Goal: Information Seeking & Learning: Learn about a topic

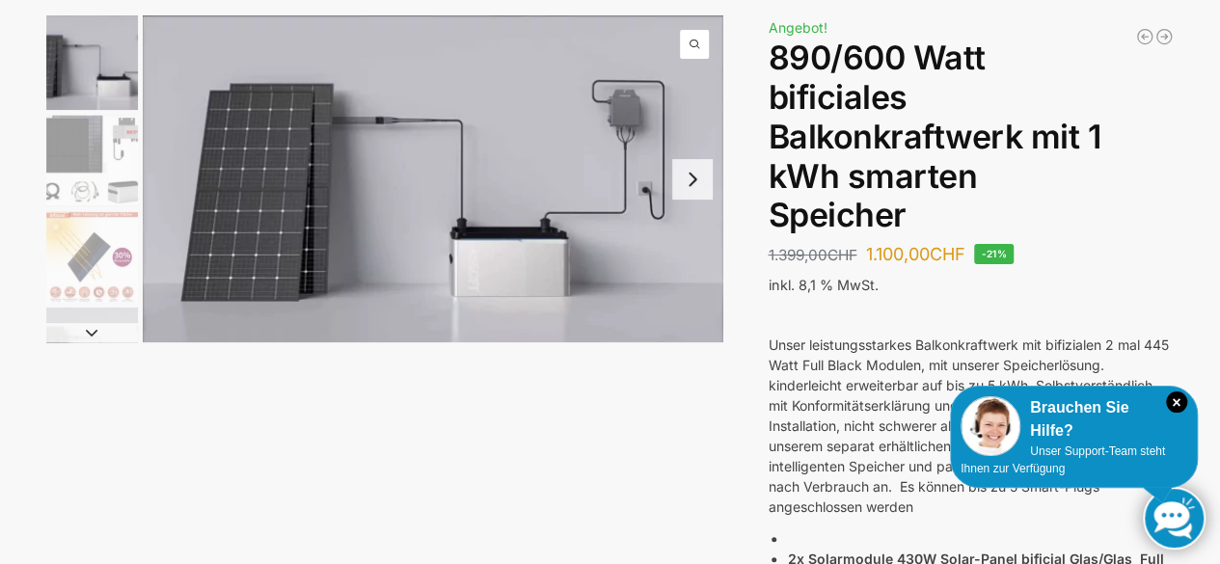
scroll to position [123, 0]
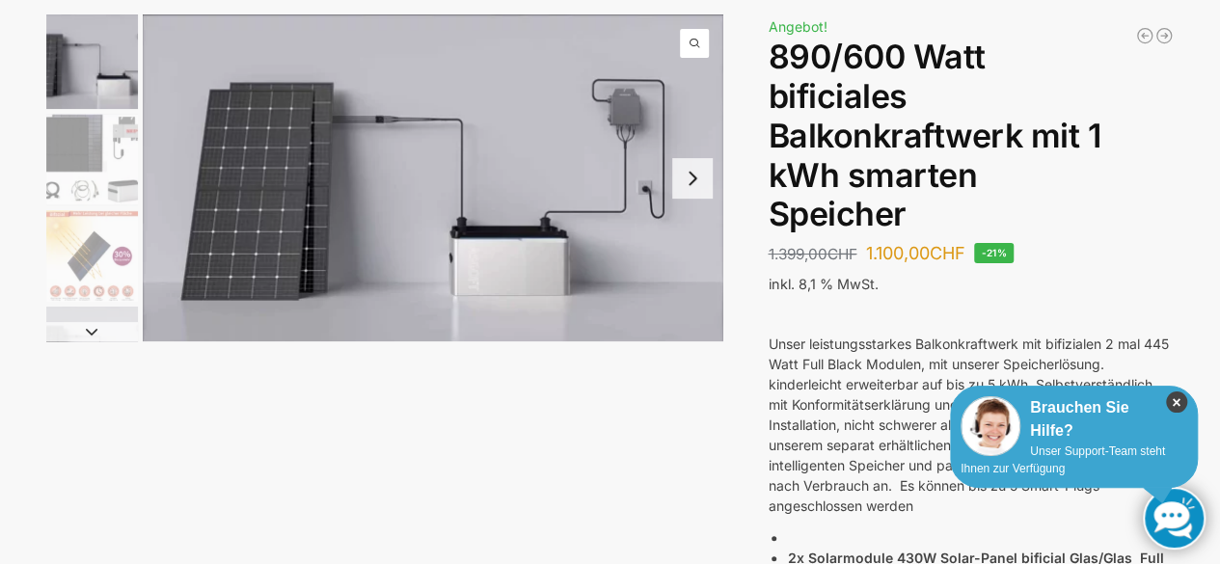
click at [1173, 400] on icon "×" at bounding box center [1176, 401] width 21 height 21
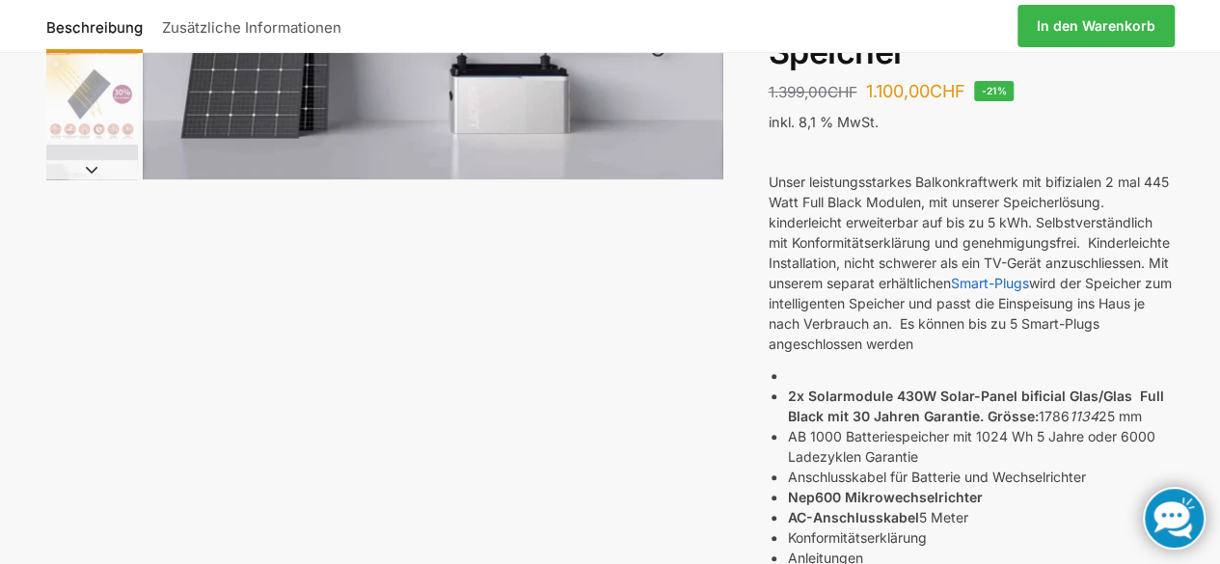
scroll to position [0, 0]
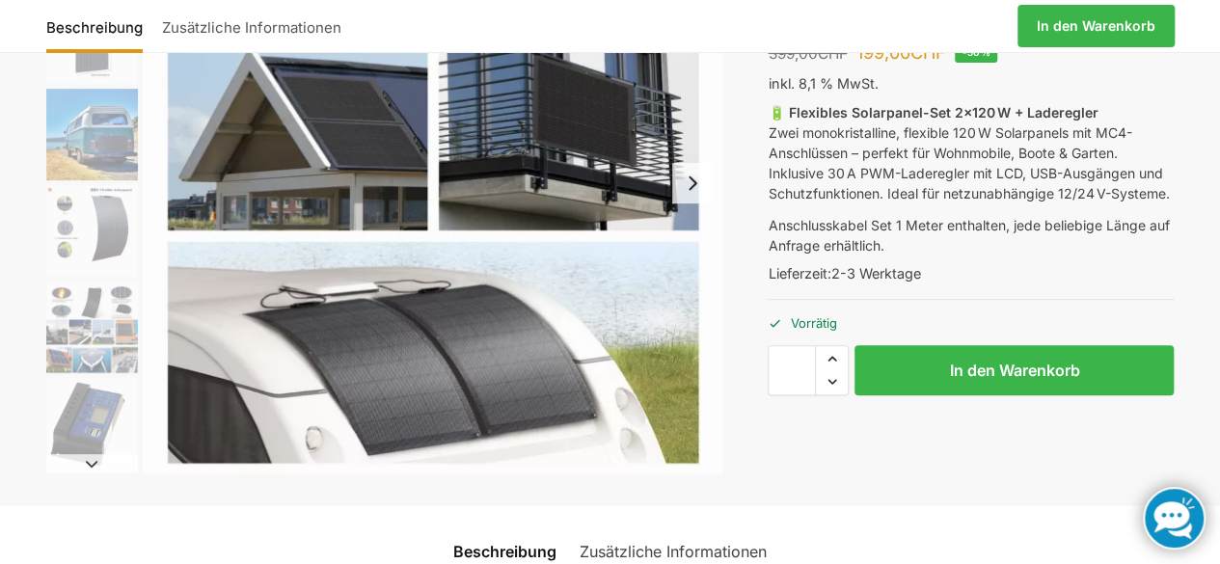
scroll to position [262, 0]
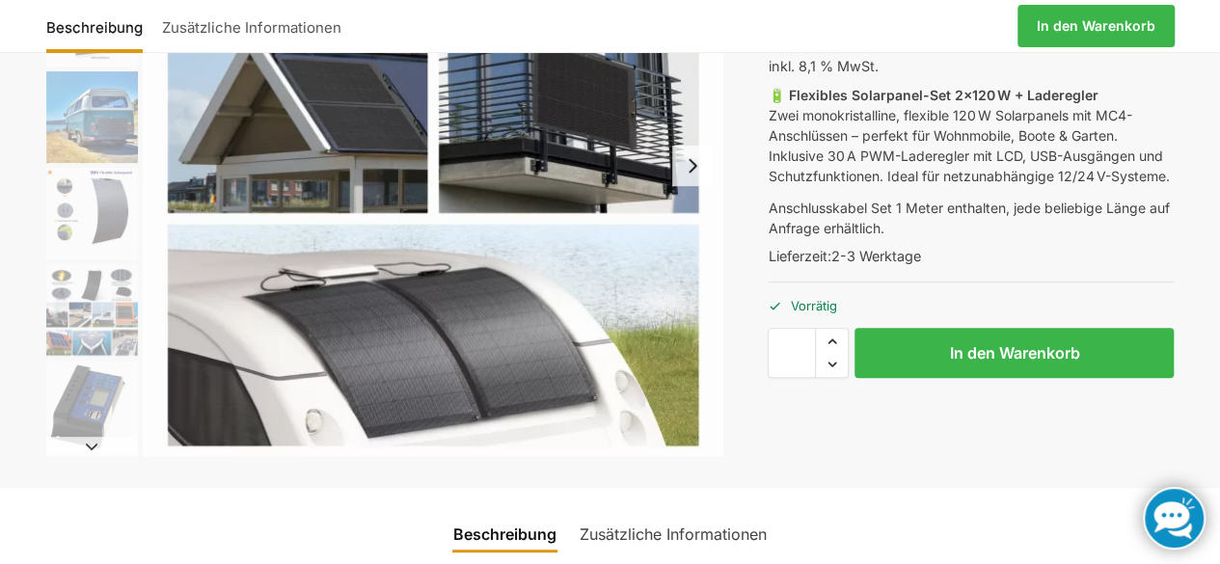
click at [690, 169] on button "Next slide" at bounding box center [692, 166] width 40 height 40
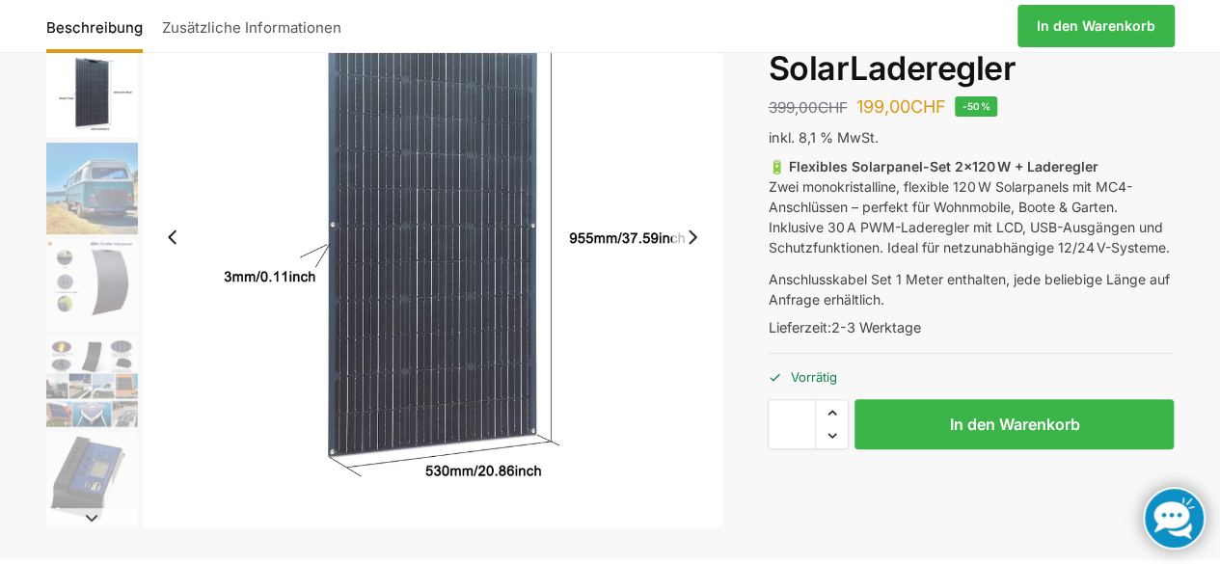
scroll to position [159, 0]
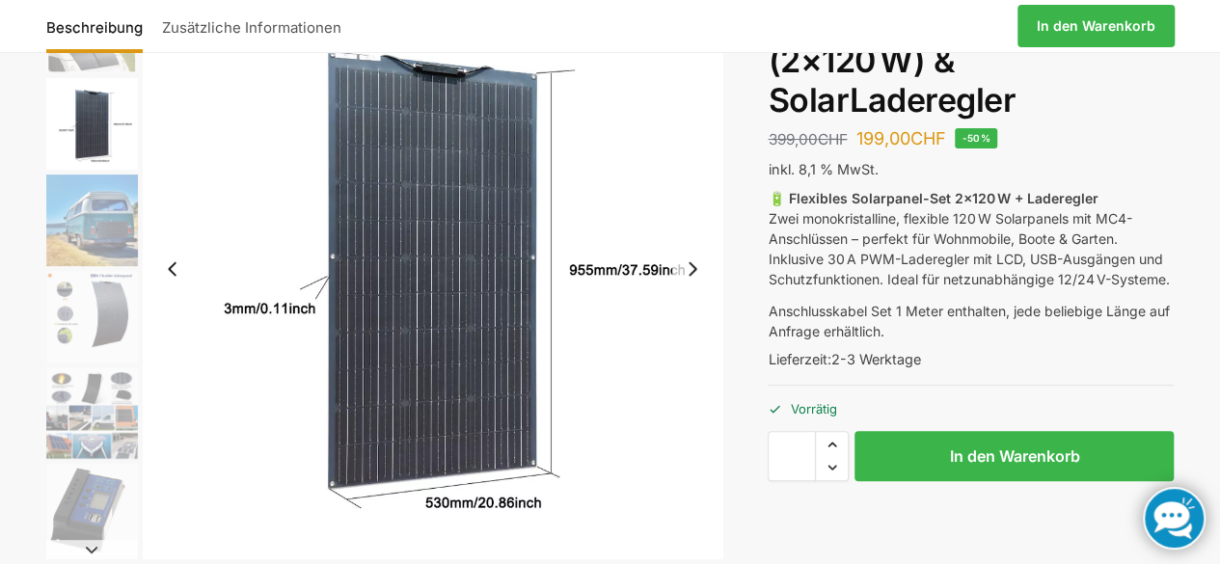
click at [693, 268] on button "Next slide" at bounding box center [692, 269] width 40 height 40
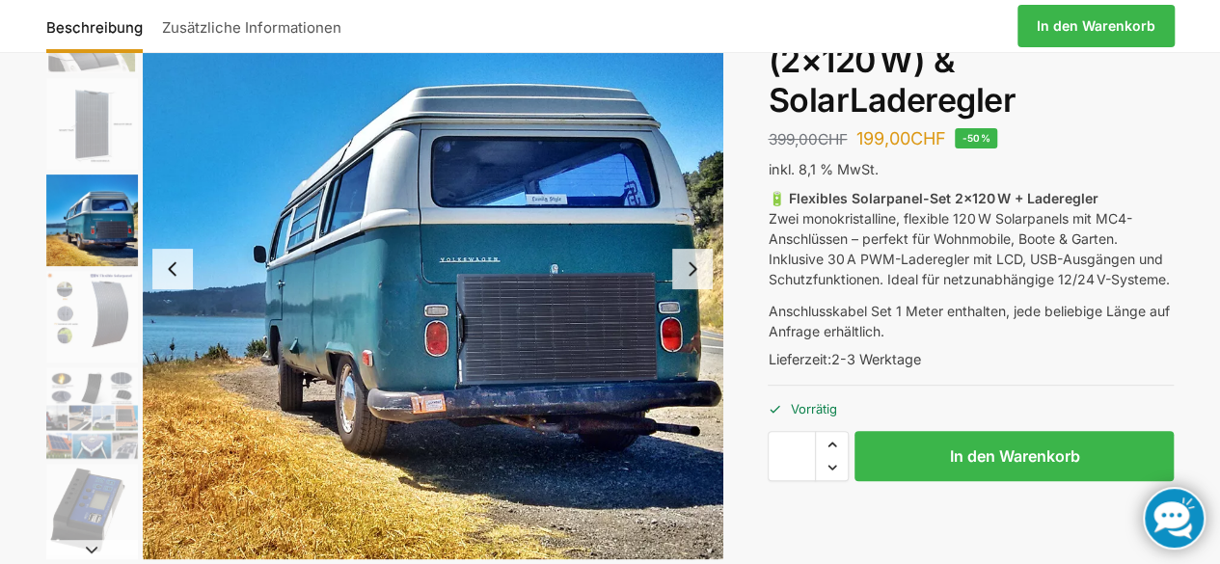
click at [693, 268] on button "Next slide" at bounding box center [692, 269] width 40 height 40
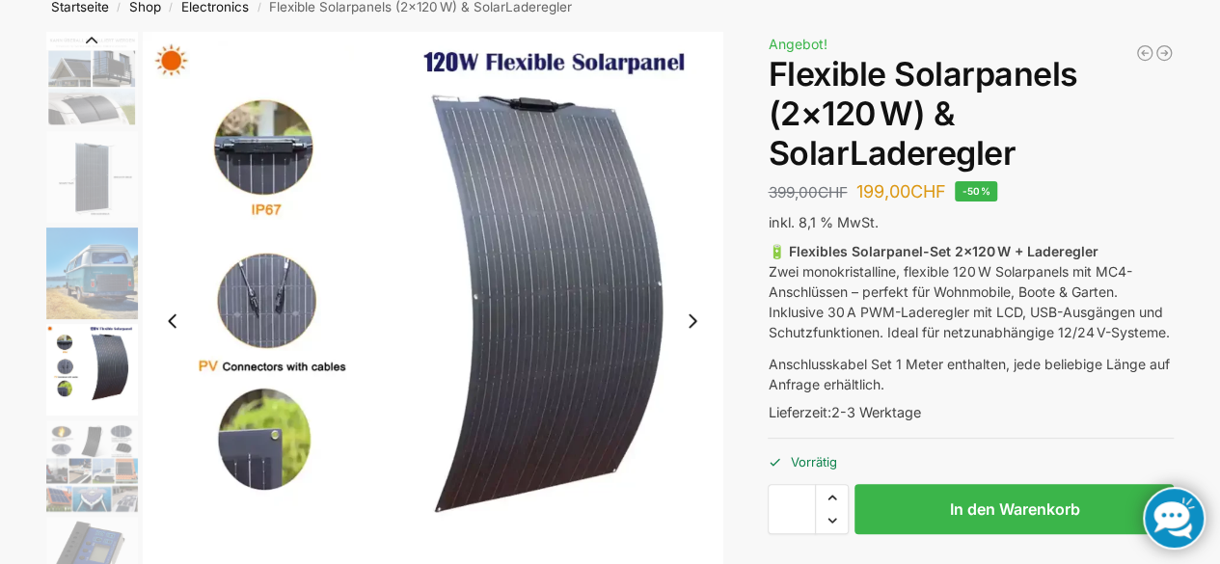
scroll to position [105, 0]
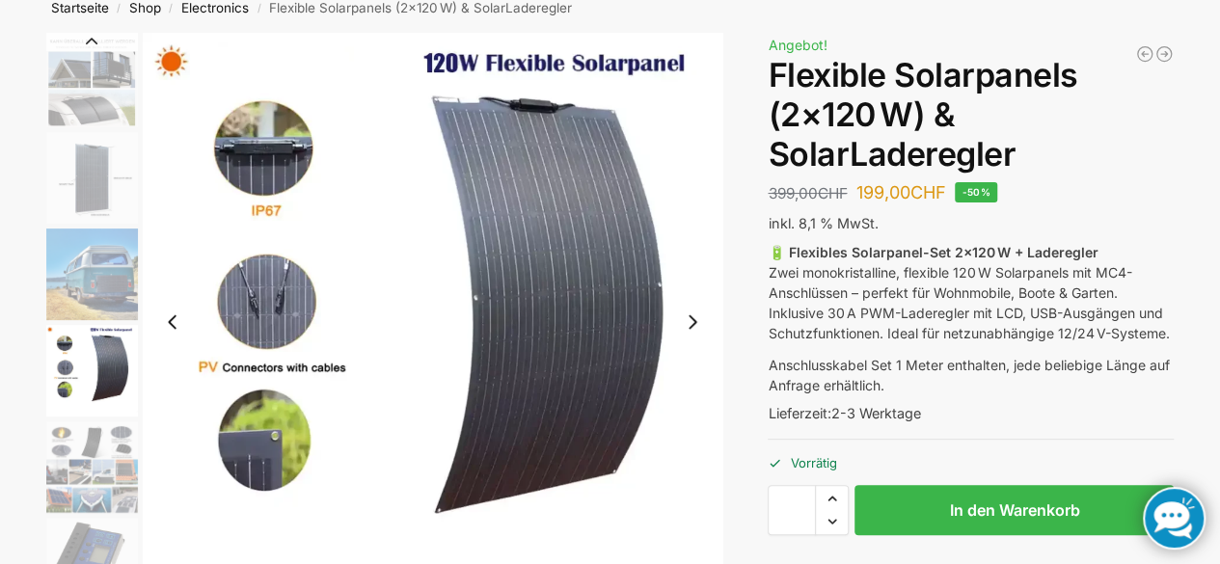
click at [690, 320] on button "Next slide" at bounding box center [692, 322] width 40 height 40
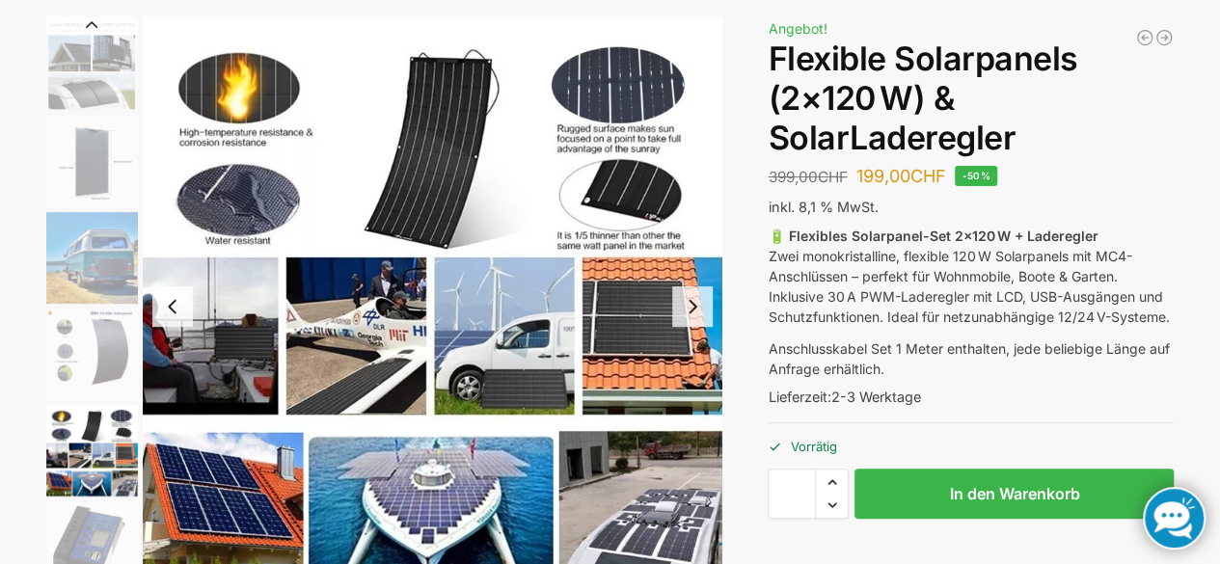
scroll to position [121, 0]
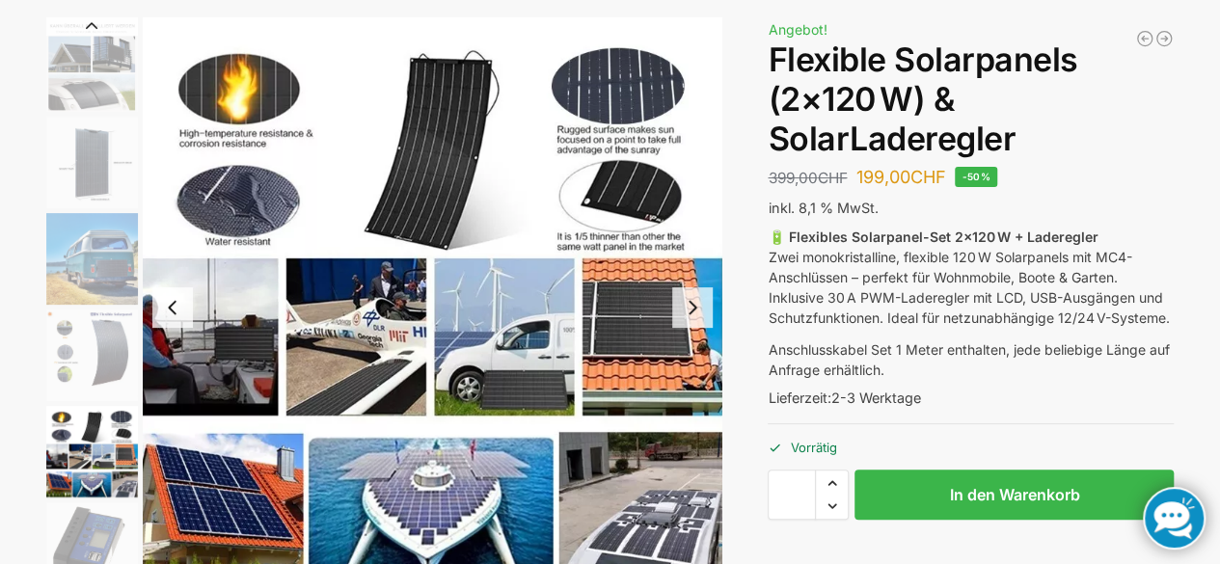
click at [692, 301] on button "Next slide" at bounding box center [692, 307] width 40 height 40
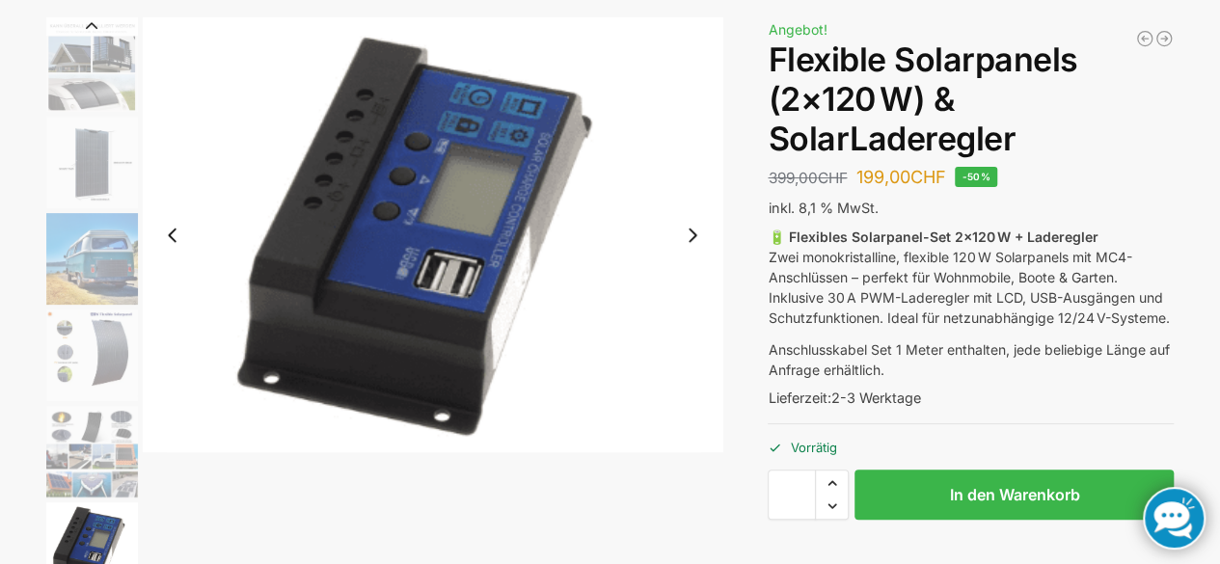
click at [689, 238] on button "Next slide" at bounding box center [692, 235] width 40 height 40
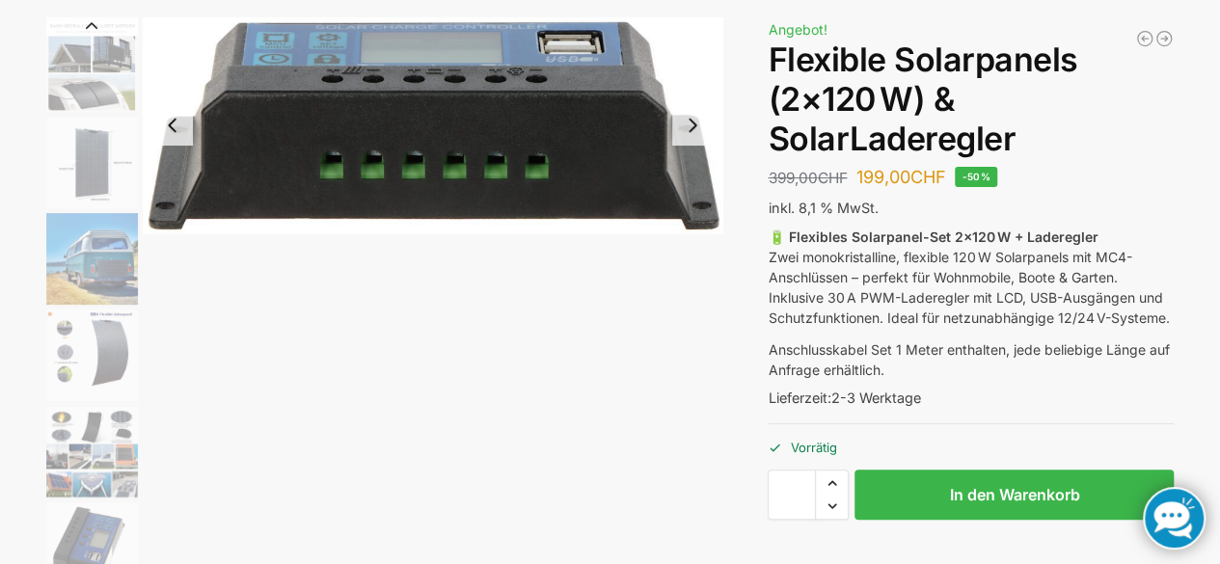
click at [689, 238] on div at bounding box center [384, 307] width 677 height 580
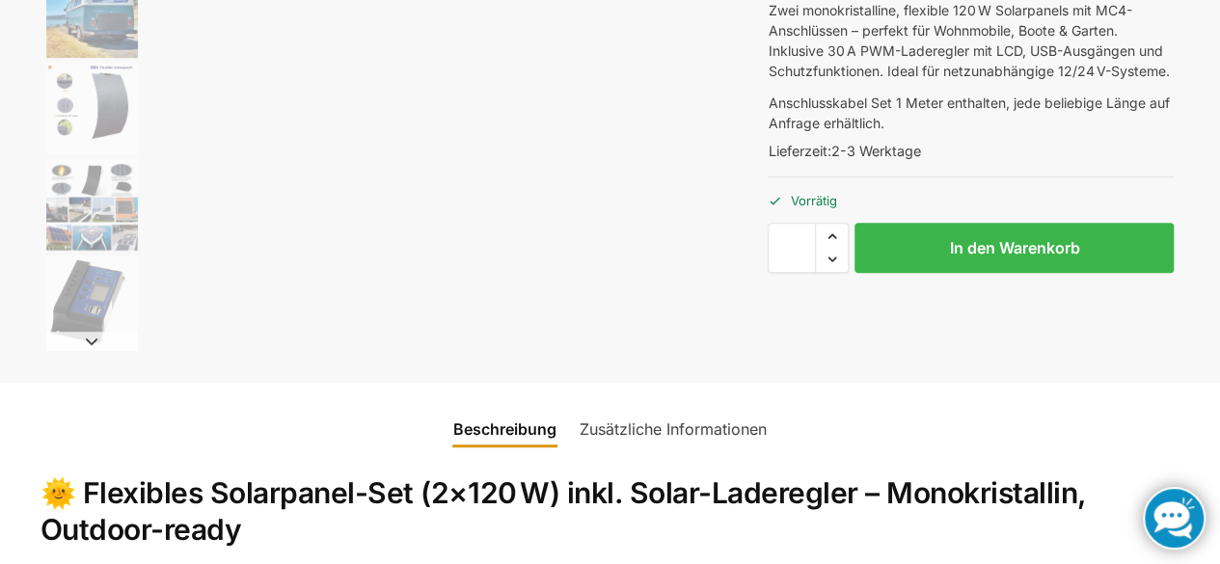
scroll to position [0, 0]
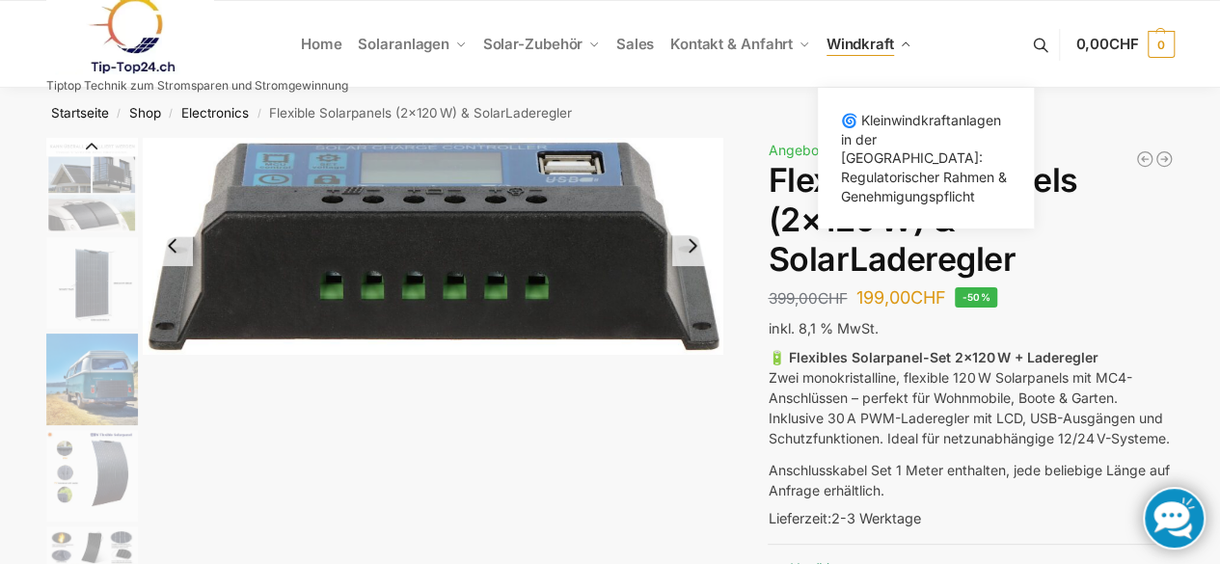
click at [859, 43] on span "Windkraft" at bounding box center [859, 44] width 67 height 18
